Goal: Task Accomplishment & Management: Manage account settings

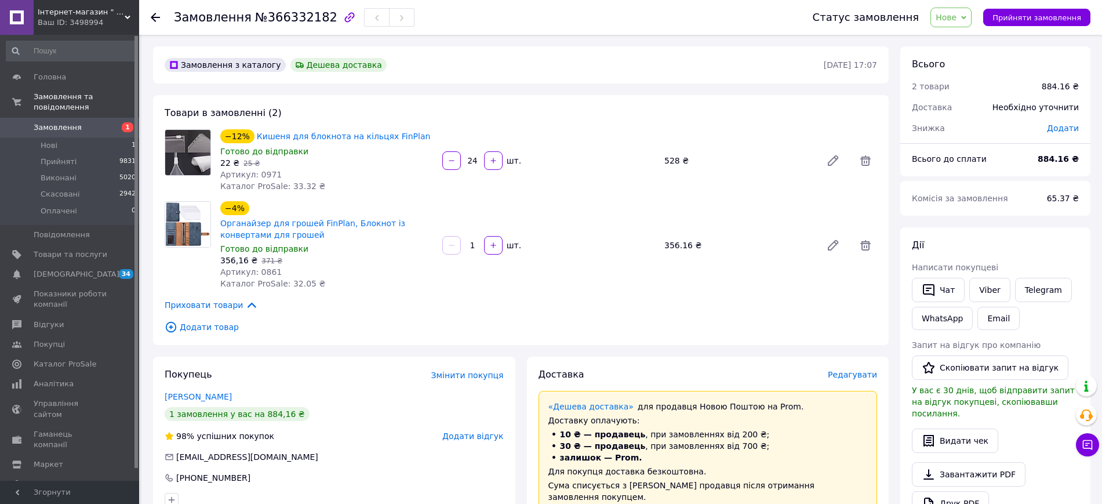
click at [72, 122] on span "Замовлення" at bounding box center [58, 127] width 48 height 10
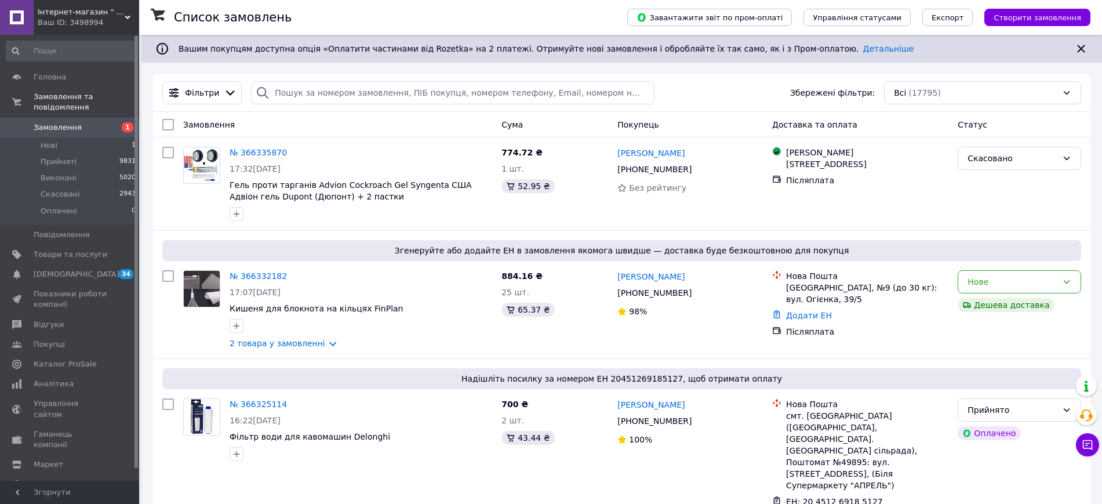
drag, startPoint x: 89, startPoint y: 8, endPoint x: 98, endPoint y: 70, distance: 62.7
click at [89, 8] on span "Інтернет-магазин " Фікус "" at bounding box center [81, 12] width 87 height 10
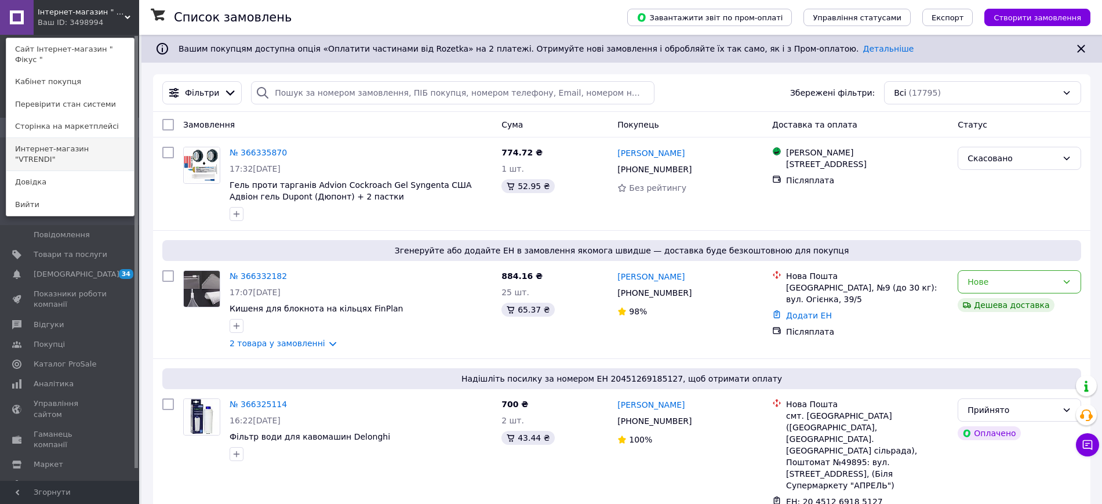
click at [83, 140] on link "Интернет-магазин "VTRENDI"" at bounding box center [70, 154] width 128 height 32
